Goal: Task Accomplishment & Management: Complete application form

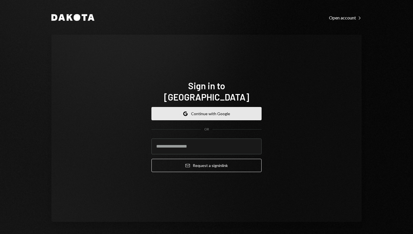
click at [241, 107] on button "Google Continue with Google" at bounding box center [207, 113] width 110 height 13
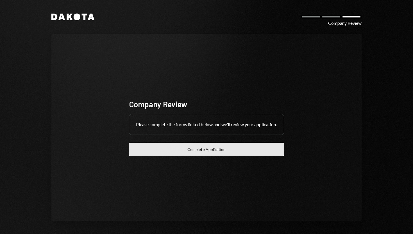
click at [217, 148] on button "Complete Application" at bounding box center [206, 149] width 155 height 13
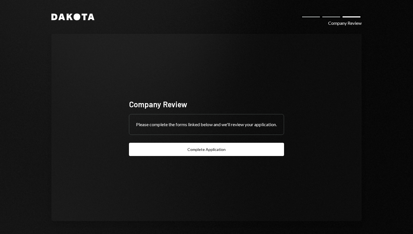
click at [245, 121] on div "Please complete the forms linked below and we'll review your application." at bounding box center [206, 124] width 155 height 20
click at [233, 138] on div "Company Review Please complete the forms linked below and we'll review your app…" at bounding box center [206, 127] width 155 height 57
drag, startPoint x: 228, startPoint y: 135, endPoint x: 171, endPoint y: 137, distance: 57.4
click at [227, 134] on div "Please complete the forms linked below and we'll review your application." at bounding box center [206, 124] width 155 height 20
click at [114, 112] on div "Company Review Please complete the forms linked below and we'll review your app…" at bounding box center [206, 127] width 310 height 187
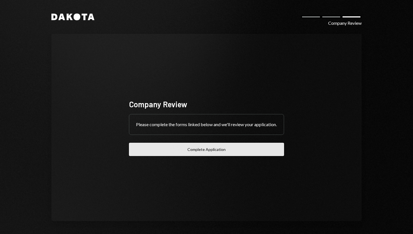
click at [201, 155] on button "Complete Application" at bounding box center [206, 149] width 155 height 13
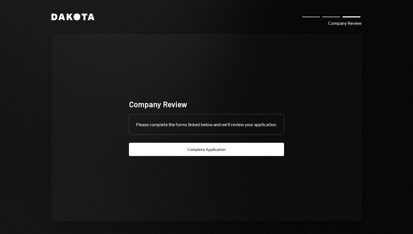
click at [185, 110] on div "Company Review Please complete the forms linked below and we'll review your app…" at bounding box center [206, 127] width 155 height 57
drag, startPoint x: 185, startPoint y: 120, endPoint x: 186, endPoint y: 128, distance: 8.0
click at [185, 121] on div "Please complete the forms linked below and we'll review your application." at bounding box center [206, 124] width 155 height 20
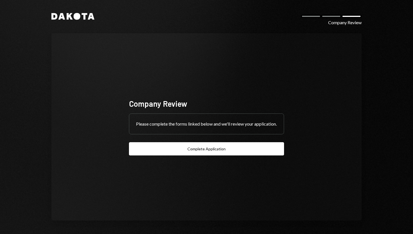
click at [189, 114] on div "Please complete the forms linked below and we'll review your application." at bounding box center [206, 124] width 155 height 20
